Goal: Task Accomplishment & Management: Manage account settings

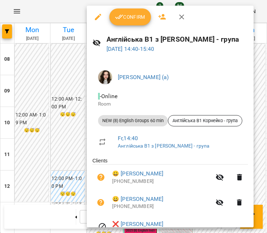
scroll to position [157, 0]
click at [141, 17] on span "Confirm" at bounding box center [130, 17] width 30 height 8
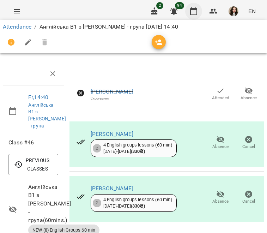
click at [190, 16] on button "button" at bounding box center [193, 11] width 17 height 17
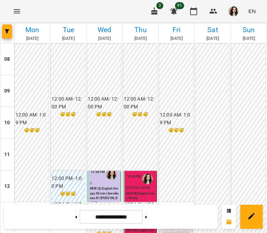
scroll to position [171, 0]
click at [147, 214] on button at bounding box center [146, 217] width 2 height 16
type input "**********"
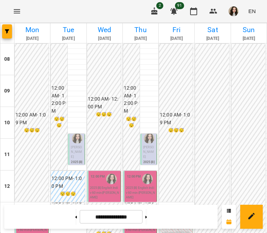
scroll to position [126, 0]
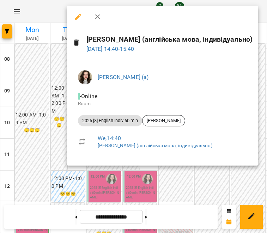
click at [182, 189] on div at bounding box center [133, 116] width 267 height 233
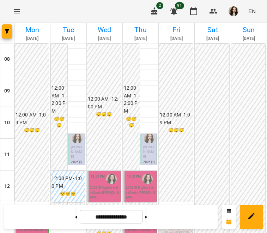
scroll to position [163, 0]
